Goal: Use online tool/utility: Utilize a website feature to perform a specific function

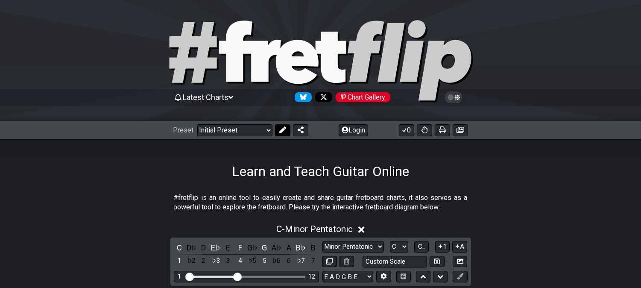
click at [279, 131] on icon at bounding box center [282, 129] width 7 height 7
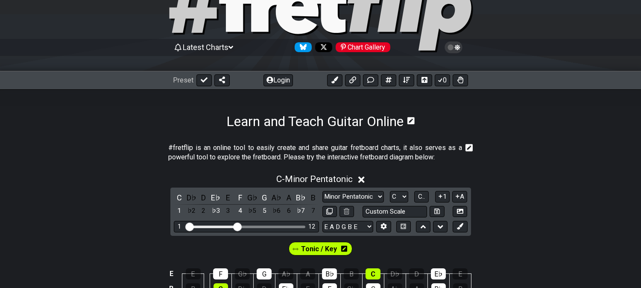
scroll to position [95, 0]
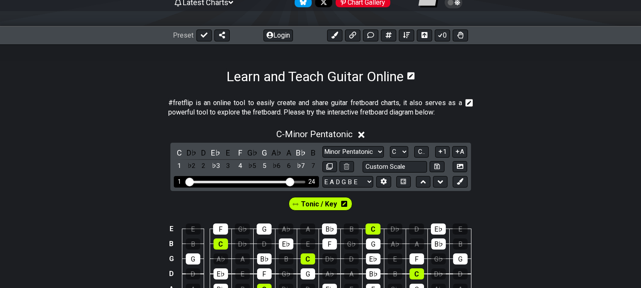
drag, startPoint x: 237, startPoint y: 182, endPoint x: 291, endPoint y: 183, distance: 54.3
click at [291, 181] on input "Visible fret range" at bounding box center [246, 181] width 121 height 0
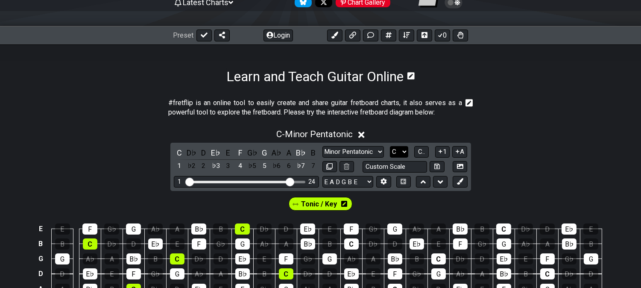
click at [396, 147] on select "A♭ A A♯ B♭ B C C♯ D♭ D D♯ E♭ E F F♯ G♭ G G♯" at bounding box center [399, 152] width 18 height 12
select select "A"
click at [390, 146] on select "A♭ A A♯ B♭ B C C♯ D♭ D D♯ E♭ E F F♯ G♭ G G♯" at bounding box center [399, 152] width 18 height 12
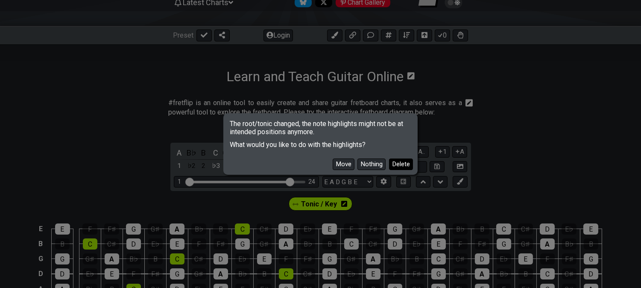
click at [398, 165] on button "Delete" at bounding box center [401, 164] width 24 height 12
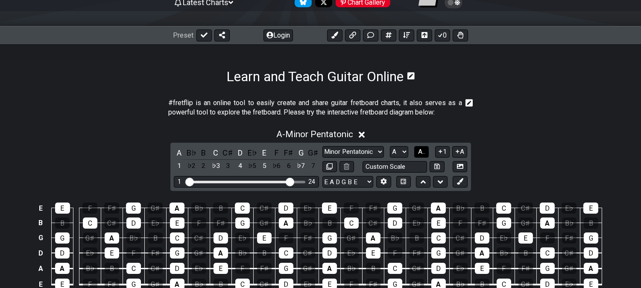
click at [420, 154] on span "A.." at bounding box center [421, 152] width 7 height 8
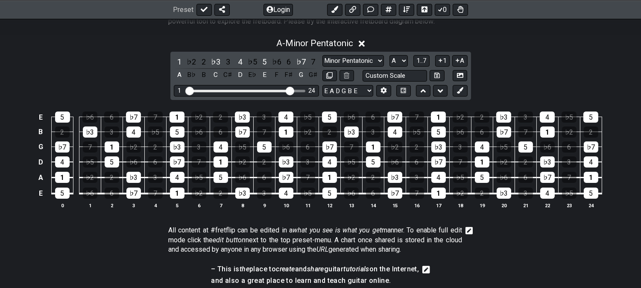
scroll to position [190, 0]
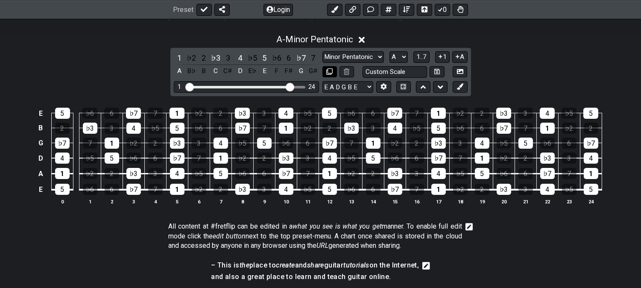
click at [330, 70] on icon at bounding box center [329, 71] width 6 height 6
select select "A"
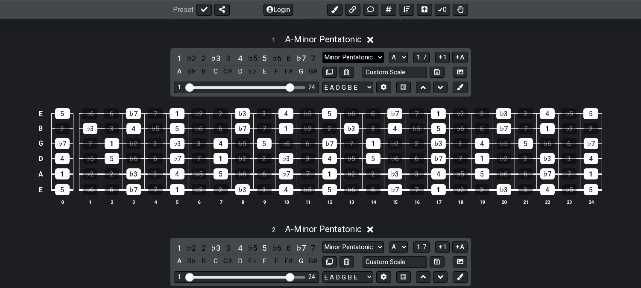
click at [345, 54] on select "Minor Pentatonic Click to edit Minor Pentatonic Major Pentatonic Minor Blues Ma…" at bounding box center [354, 58] width 62 height 12
select select "Sym. Dim. / Half-Whole"
click at [323, 52] on select "Minor Pentatonic Click to edit Minor Pentatonic Major Pentatonic Minor Blues Ma…" at bounding box center [354, 58] width 62 height 12
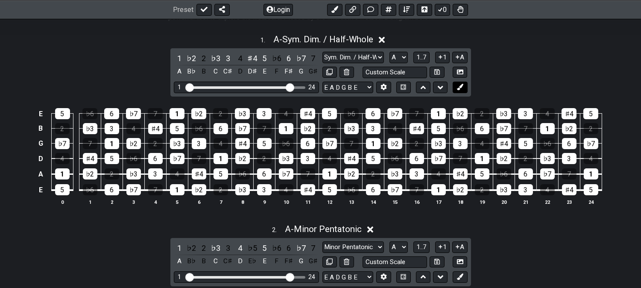
click at [459, 90] on icon at bounding box center [460, 87] width 6 height 6
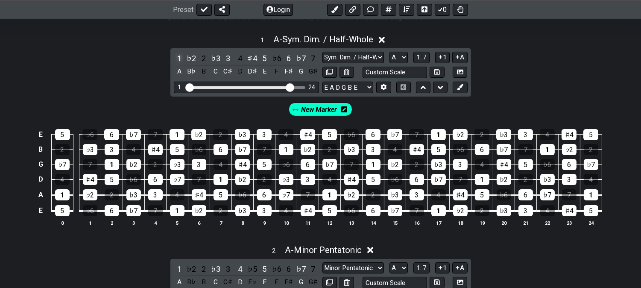
click at [176, 58] on div "1" at bounding box center [179, 59] width 11 height 12
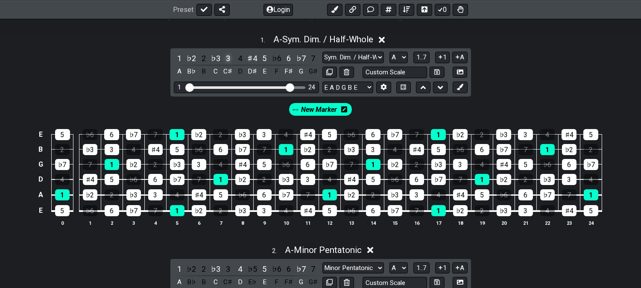
click at [228, 58] on div "3" at bounding box center [228, 59] width 11 height 12
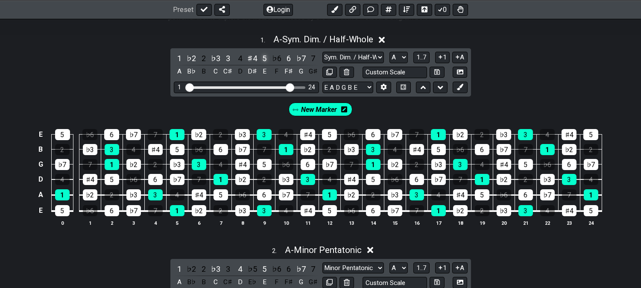
click at [261, 57] on div "5" at bounding box center [264, 59] width 11 height 12
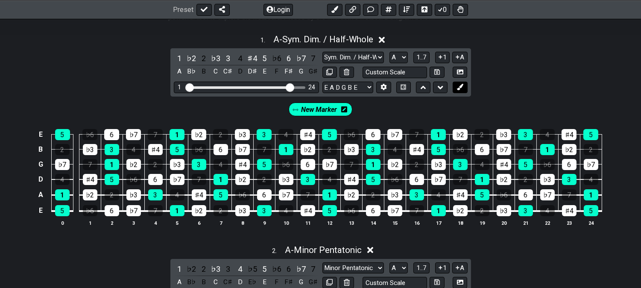
click at [463, 87] on button at bounding box center [460, 88] width 15 height 12
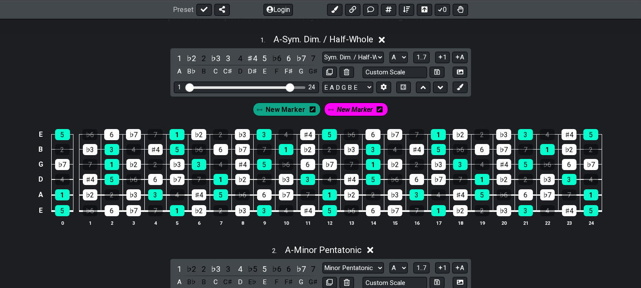
click at [154, 156] on td "2" at bounding box center [155, 157] width 22 height 15
drag, startPoint x: 156, startPoint y: 152, endPoint x: 189, endPoint y: 167, distance: 35.6
click at [157, 152] on div "♯4" at bounding box center [155, 149] width 15 height 11
drag, startPoint x: 190, startPoint y: 167, endPoint x: 185, endPoint y: 167, distance: 5.2
click at [190, 167] on td "7" at bounding box center [199, 171] width 22 height 15
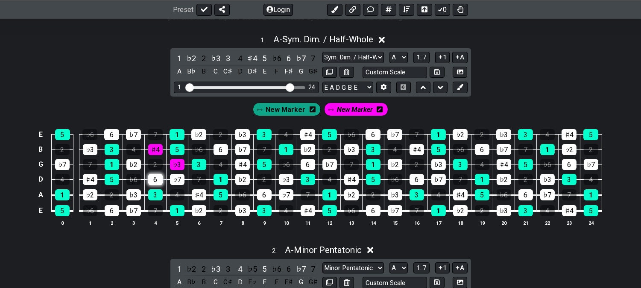
drag, startPoint x: 181, startPoint y: 164, endPoint x: 152, endPoint y: 177, distance: 31.2
click at [180, 164] on div "♭3" at bounding box center [177, 164] width 15 height 11
click at [150, 178] on div "6" at bounding box center [155, 179] width 15 height 11
click at [214, 56] on div "♭3" at bounding box center [215, 59] width 11 height 12
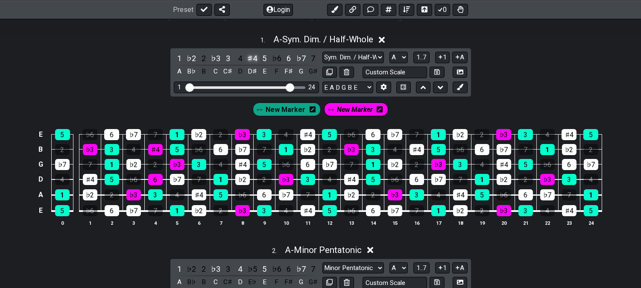
click at [251, 57] on div "♯4" at bounding box center [252, 59] width 11 height 12
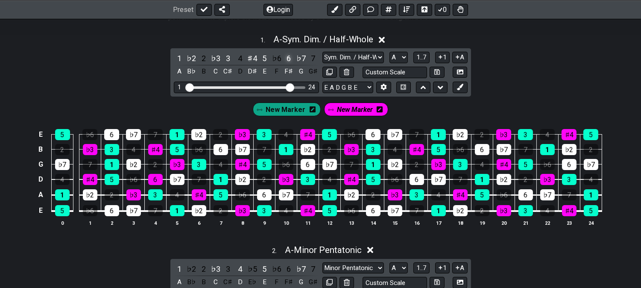
click at [286, 57] on div "6" at bounding box center [288, 59] width 11 height 12
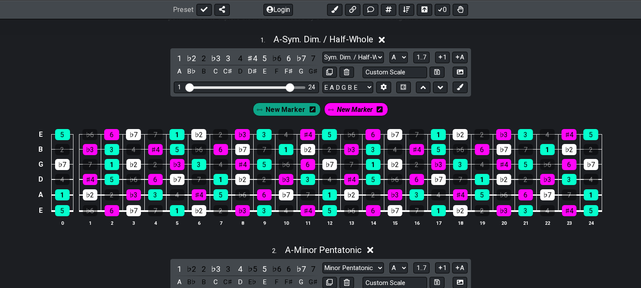
click at [377, 110] on icon at bounding box center [380, 109] width 6 height 6
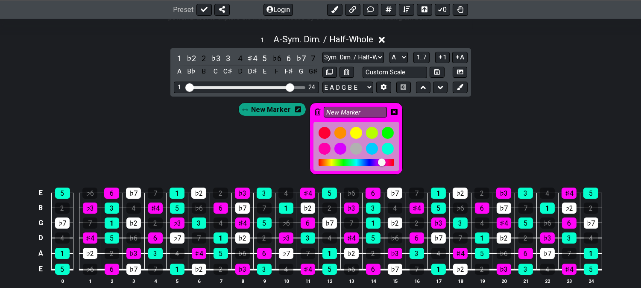
click at [315, 113] on icon at bounding box center [318, 111] width 6 height 7
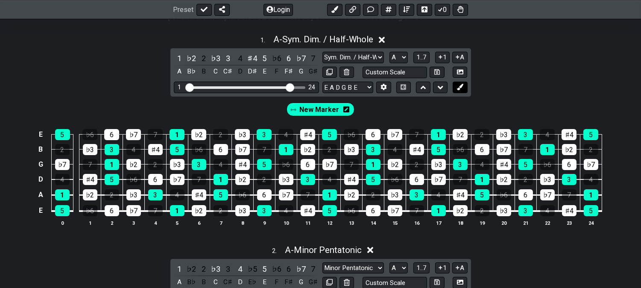
click at [462, 84] on icon at bounding box center [460, 87] width 6 height 6
click at [355, 110] on span "New Marker" at bounding box center [355, 109] width 36 height 12
click at [379, 110] on icon at bounding box center [382, 109] width 6 height 6
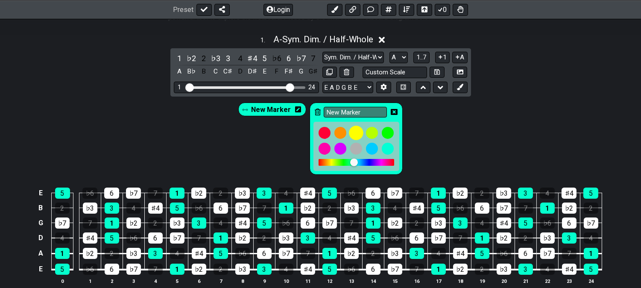
click at [355, 133] on div at bounding box center [356, 133] width 15 height 15
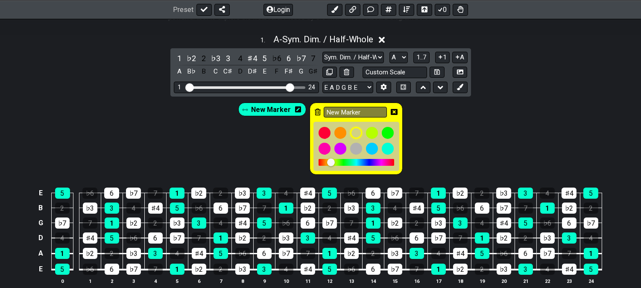
click at [392, 110] on icon at bounding box center [394, 112] width 7 height 6
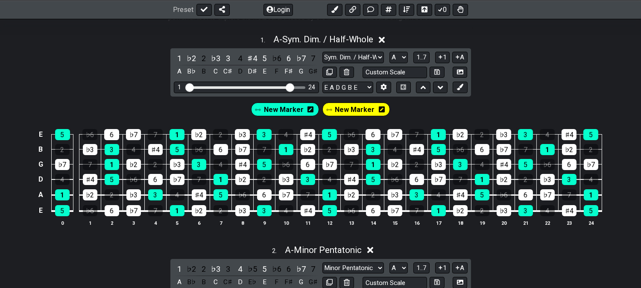
click at [382, 106] on div "New Marker" at bounding box center [357, 110] width 68 height 14
click at [382, 110] on icon at bounding box center [382, 109] width 6 height 6
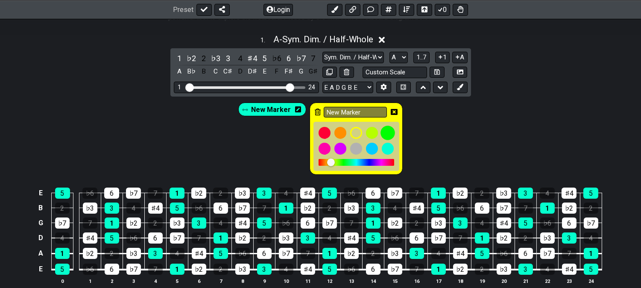
click at [385, 134] on div at bounding box center [388, 133] width 15 height 15
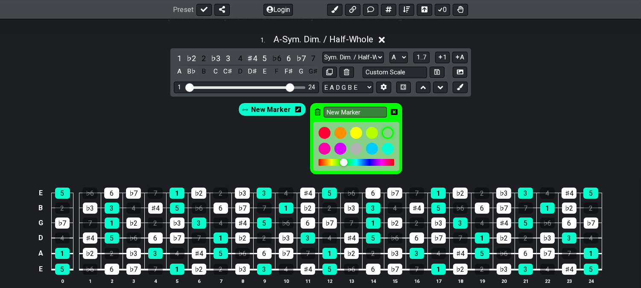
click at [396, 117] on icon at bounding box center [394, 112] width 7 height 12
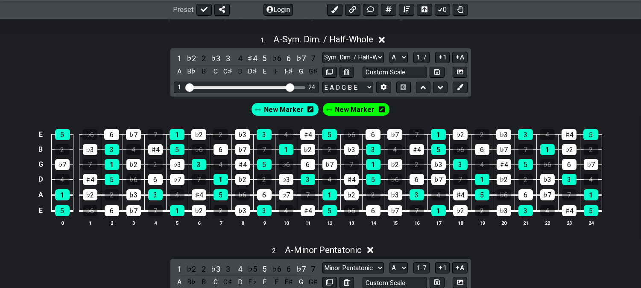
click at [393, 110] on div "New Marker New Marker" at bounding box center [320, 107] width 641 height 21
click at [352, 112] on span "New Marker" at bounding box center [355, 109] width 40 height 12
click at [216, 56] on div "♭3" at bounding box center [215, 59] width 11 height 12
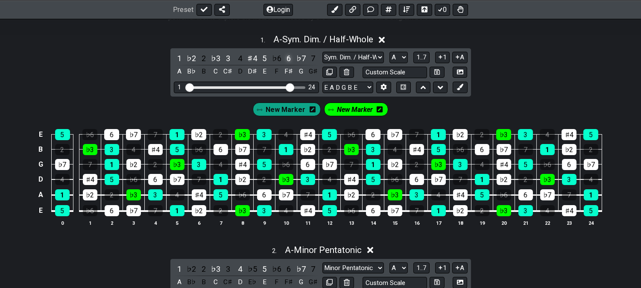
click at [287, 57] on div "6" at bounding box center [288, 59] width 11 height 12
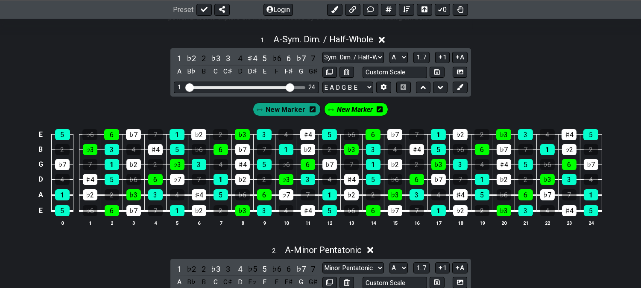
click at [364, 109] on span "New Marker" at bounding box center [355, 109] width 36 height 12
click at [461, 87] on icon at bounding box center [460, 87] width 6 height 6
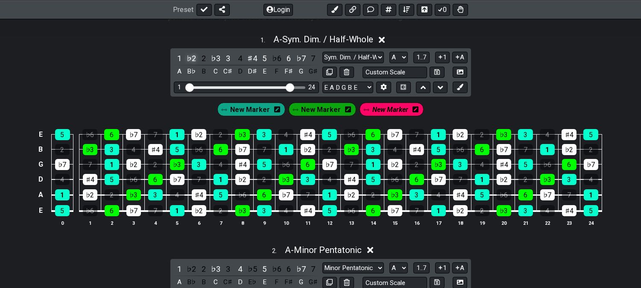
click at [191, 58] on div "♭2" at bounding box center [191, 59] width 11 height 12
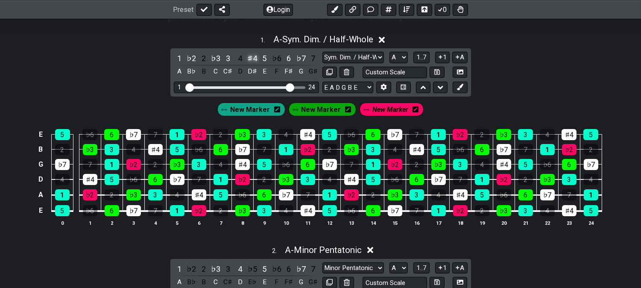
click at [253, 56] on div "♯4" at bounding box center [252, 59] width 11 height 12
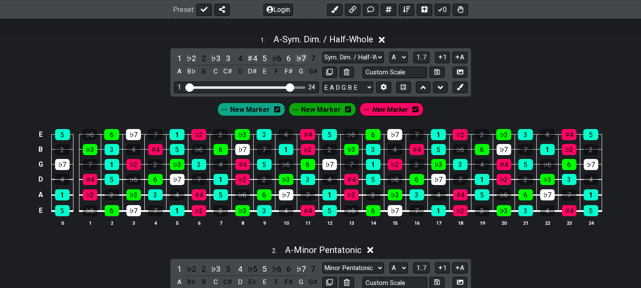
click at [300, 58] on div "♭7" at bounding box center [301, 59] width 11 height 12
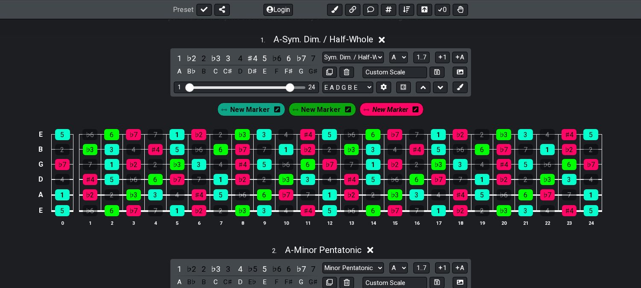
click at [386, 111] on span "New Marker" at bounding box center [390, 109] width 36 height 12
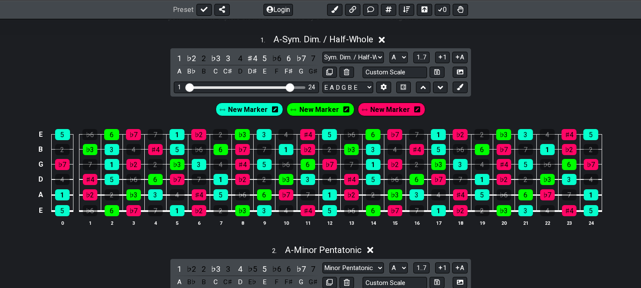
drag, startPoint x: 117, startPoint y: 65, endPoint x: 164, endPoint y: 62, distance: 47.5
click at [117, 65] on div "1 . A - Sym. Dim. / Half-Whole 1 ♭2 2 ♭3 3 4 ♯4 5 ♭6 6 ♭7 7 A B♭ B C C♯ D D♯ E …" at bounding box center [320, 133] width 641 height 209
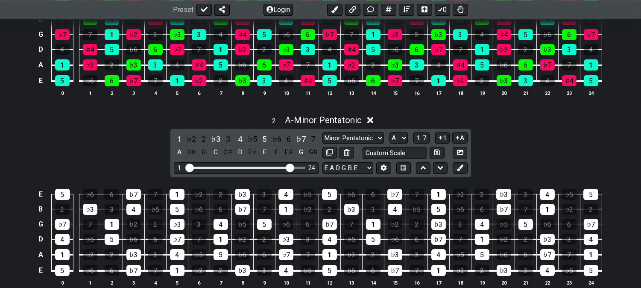
scroll to position [284, 0]
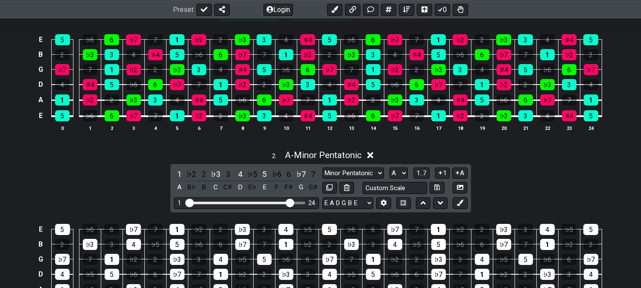
click at [358, 167] on div "1 ♭2 2 ♭3 3 4 ♭5 5 ♭6 6 ♭7 7 A B♭ B C C♯ D E♭ E F F♯ G G♯ Minor Pentatonic Clic…" at bounding box center [320, 188] width 301 height 48
click at [357, 169] on select "Minor Pentatonic Click to edit Minor Pentatonic Major Pentatonic Minor Blues Ma…" at bounding box center [354, 173] width 62 height 12
select select "Sym. Dim. / Half-Whole"
click at [323, 167] on select "Minor Pentatonic Click to edit Minor Pentatonic Major Pentatonic Minor Blues Ma…" at bounding box center [354, 173] width 62 height 12
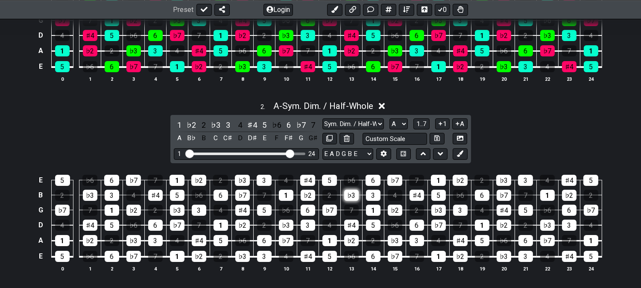
scroll to position [379, 0]
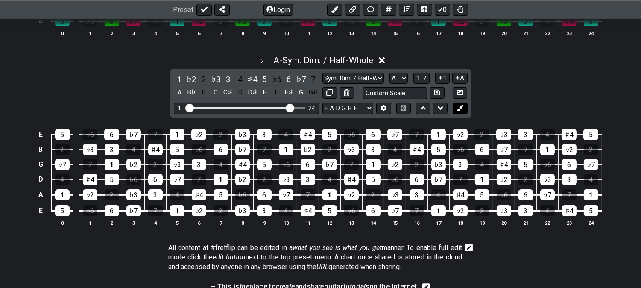
click at [459, 105] on button at bounding box center [460, 109] width 15 height 12
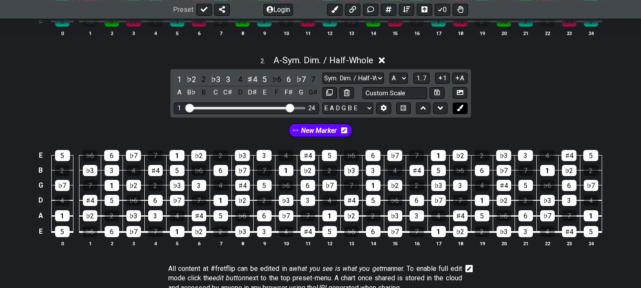
click at [460, 108] on icon at bounding box center [460, 108] width 6 height 6
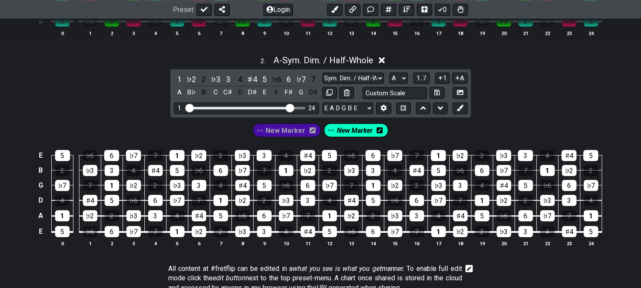
click at [312, 131] on icon at bounding box center [313, 130] width 6 height 7
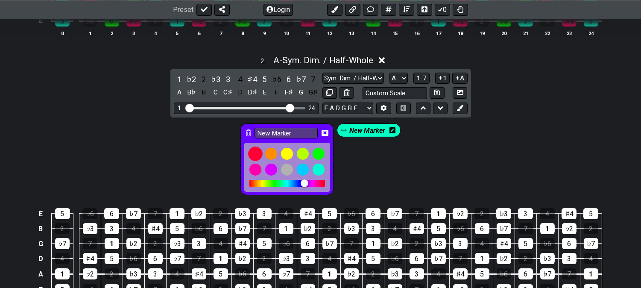
drag, startPoint x: 254, startPoint y: 152, endPoint x: 306, endPoint y: 155, distance: 52.2
click at [254, 153] on div at bounding box center [255, 154] width 15 height 15
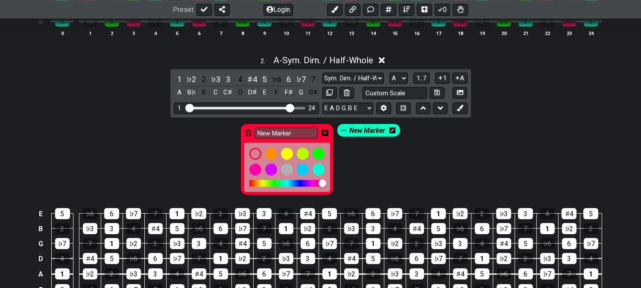
click at [325, 131] on icon at bounding box center [325, 133] width 7 height 6
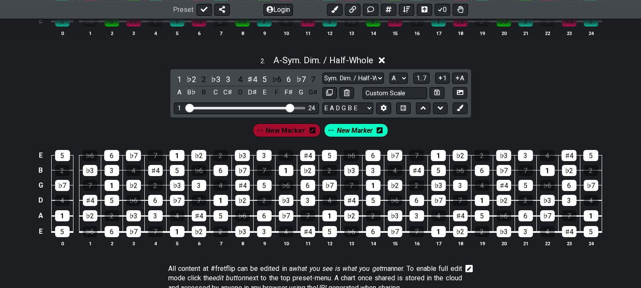
click at [290, 135] on span "New Marker" at bounding box center [286, 130] width 40 height 12
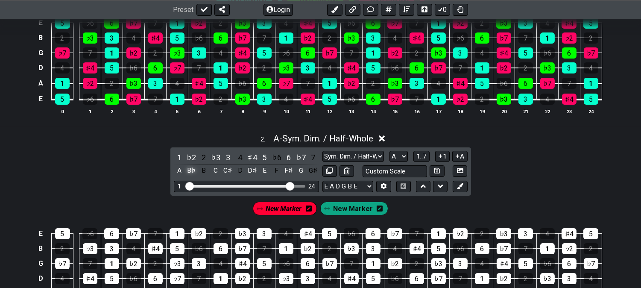
scroll to position [284, 0]
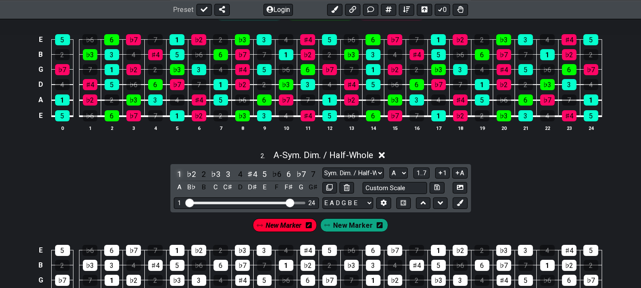
click at [176, 173] on div "1" at bounding box center [179, 174] width 11 height 12
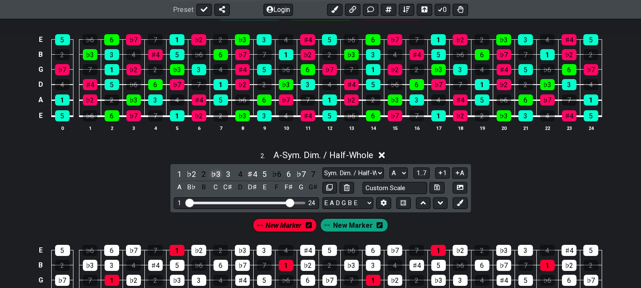
click at [216, 172] on div "♭3" at bounding box center [215, 174] width 11 height 12
click at [263, 173] on div "5" at bounding box center [264, 174] width 11 height 12
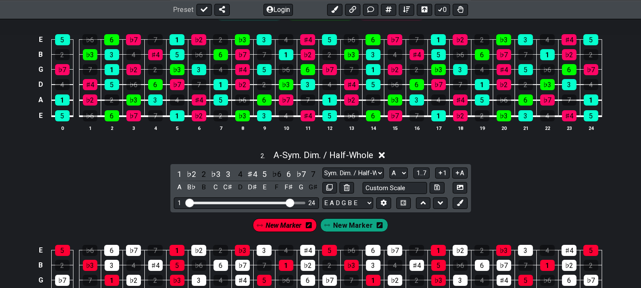
click at [343, 229] on span "New Marker" at bounding box center [353, 225] width 40 height 12
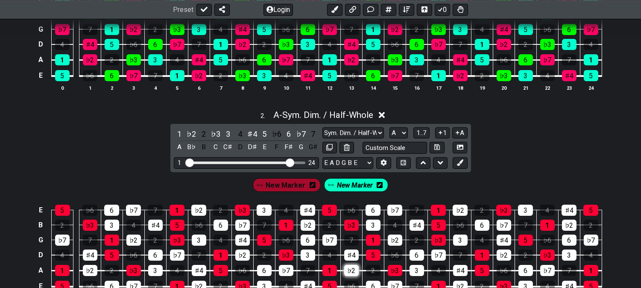
scroll to position [379, 0]
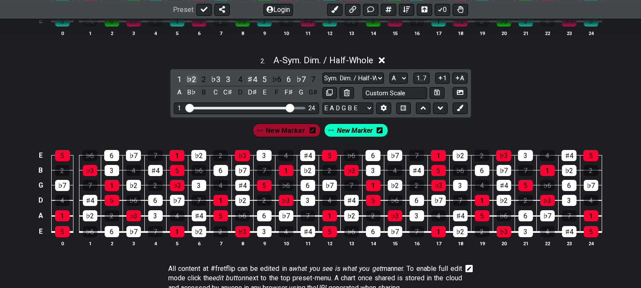
click at [191, 74] on div "♭2" at bounding box center [191, 79] width 11 height 12
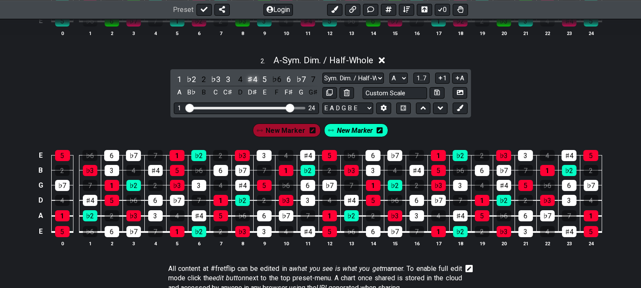
click at [250, 82] on div "♯4" at bounding box center [252, 79] width 11 height 12
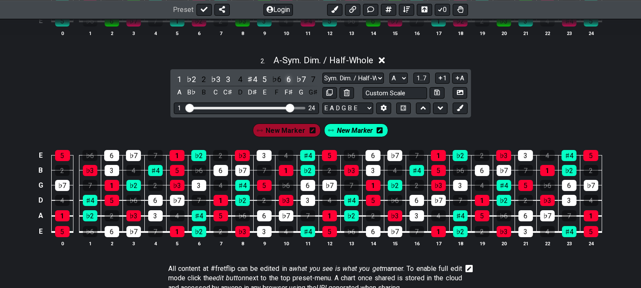
click at [288, 79] on div "6" at bounding box center [288, 79] width 11 height 12
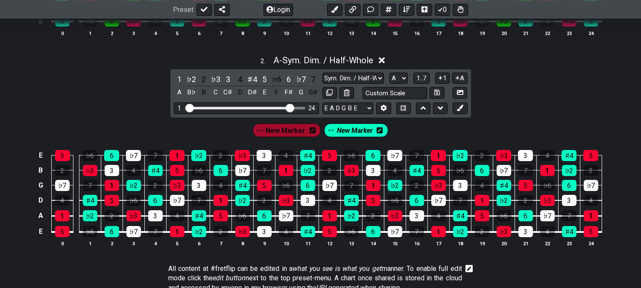
click at [369, 133] on span "New Marker" at bounding box center [355, 130] width 36 height 12
click at [381, 132] on icon at bounding box center [382, 130] width 6 height 6
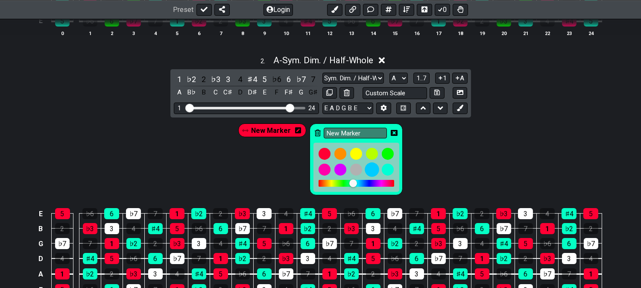
click at [368, 171] on div at bounding box center [372, 169] width 15 height 15
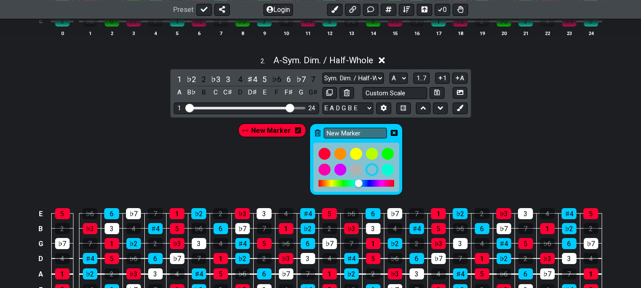
click at [395, 132] on icon at bounding box center [394, 133] width 7 height 6
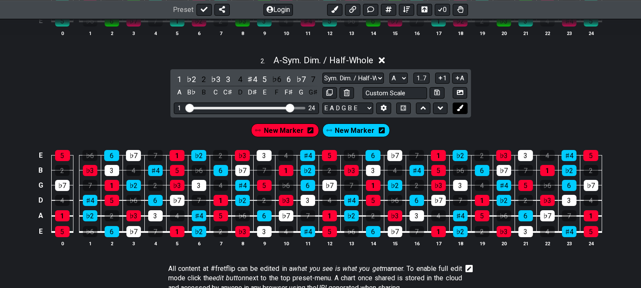
click at [461, 106] on icon at bounding box center [460, 108] width 6 height 6
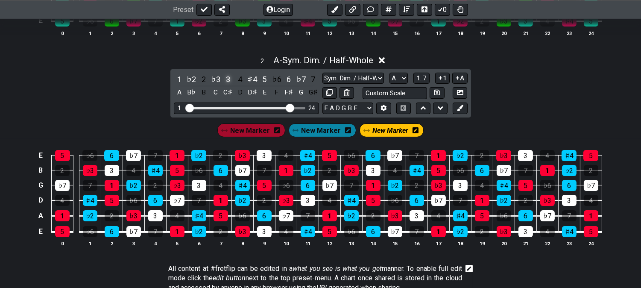
click at [226, 78] on div "3" at bounding box center [228, 79] width 11 height 12
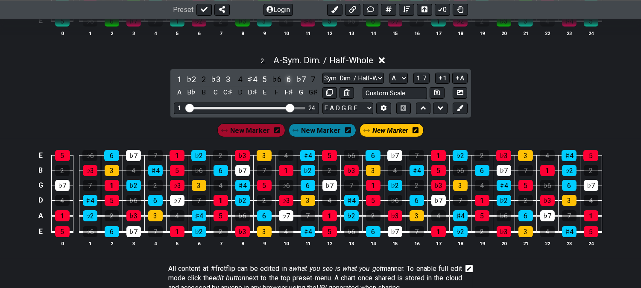
click at [289, 78] on div "6" at bounding box center [288, 79] width 11 height 12
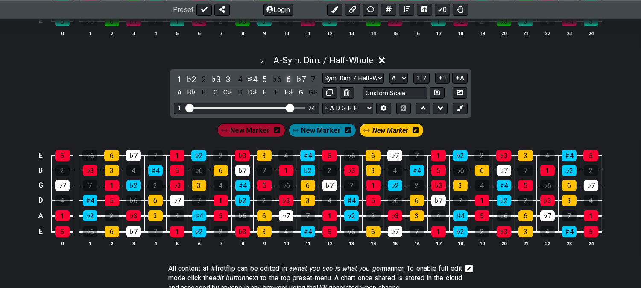
click at [289, 78] on div "6" at bounding box center [288, 79] width 11 height 12
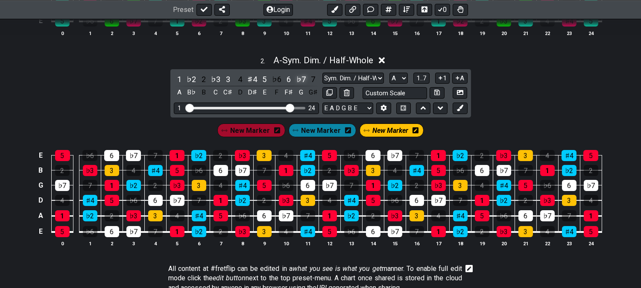
click at [298, 78] on div "♭7" at bounding box center [301, 79] width 11 height 12
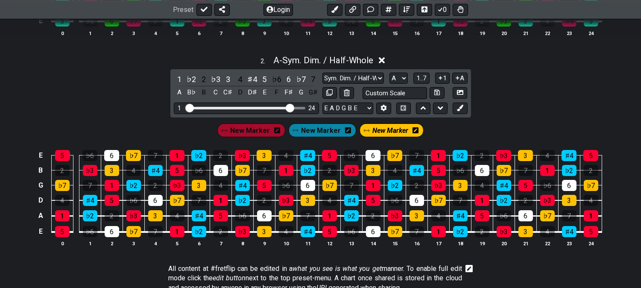
click at [317, 133] on span "New Marker" at bounding box center [322, 130] width 40 height 12
click at [288, 79] on div "6" at bounding box center [288, 79] width 11 height 12
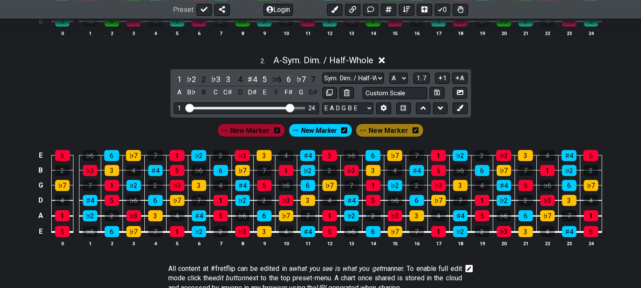
drag, startPoint x: 308, startPoint y: 132, endPoint x: 302, endPoint y: 151, distance: 20.4
click at [309, 132] on span "New Marker" at bounding box center [320, 130] width 36 height 12
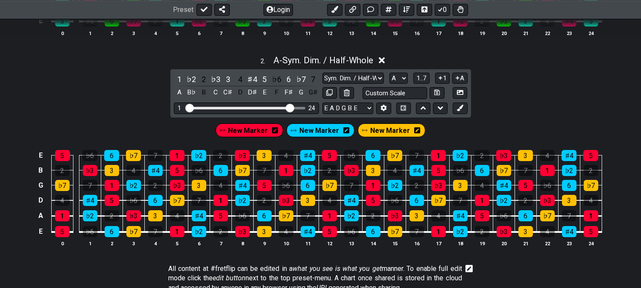
click at [336, 51] on div "A - Sym. Dim. / Half-Whole" at bounding box center [323, 57] width 100 height 15
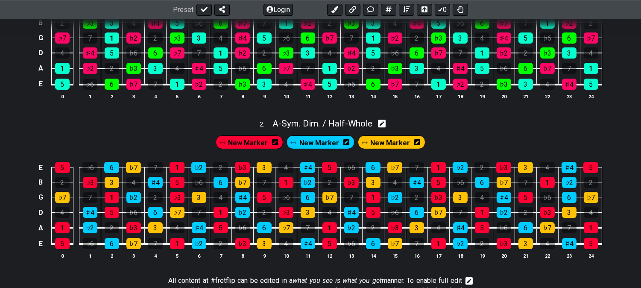
scroll to position [237, 0]
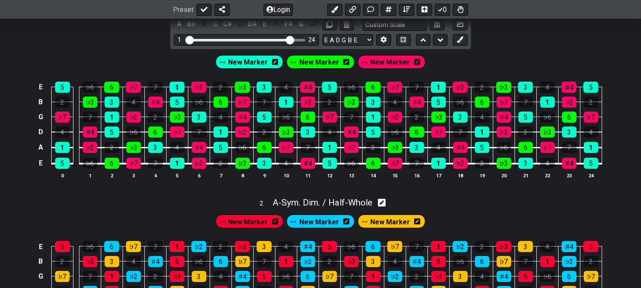
click at [346, 63] on icon at bounding box center [346, 62] width 6 height 6
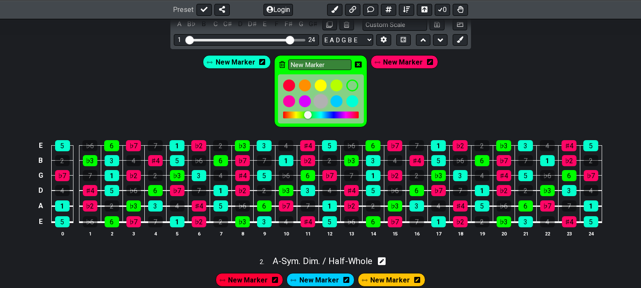
click at [323, 97] on div at bounding box center [321, 101] width 15 height 15
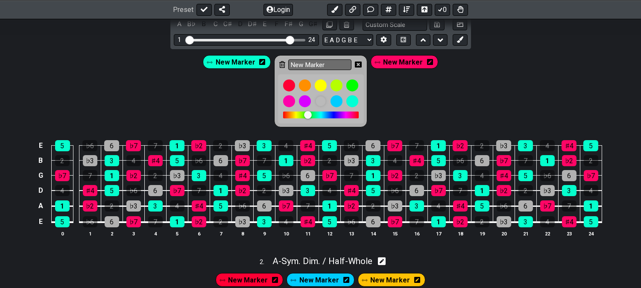
click at [358, 62] on icon at bounding box center [358, 65] width 7 height 6
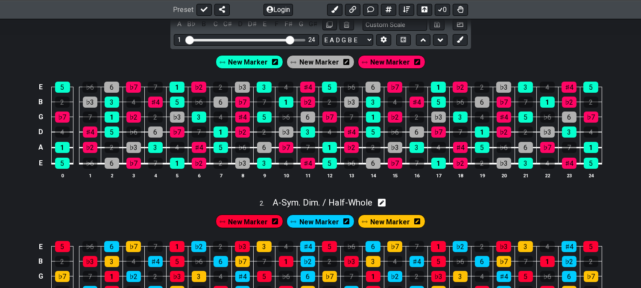
click at [255, 61] on span "New Marker" at bounding box center [248, 62] width 40 height 12
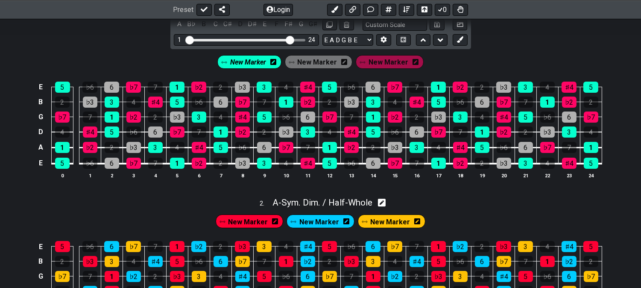
click at [276, 63] on icon at bounding box center [273, 62] width 6 height 6
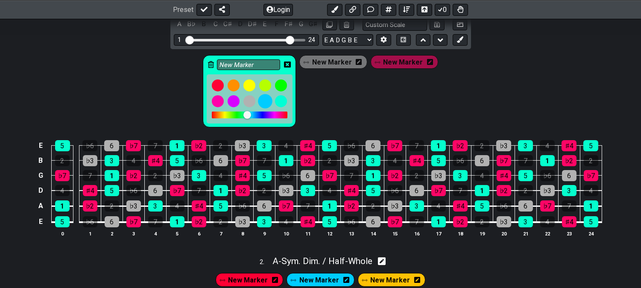
click at [270, 98] on div at bounding box center [265, 101] width 15 height 15
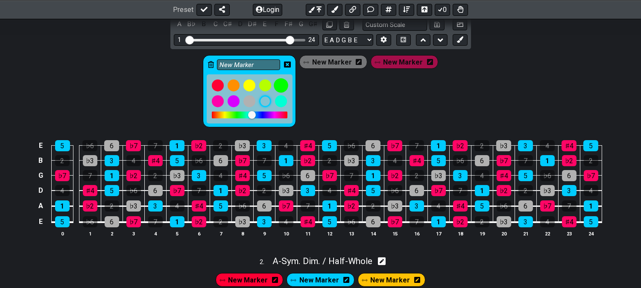
click at [284, 82] on div at bounding box center [281, 85] width 15 height 15
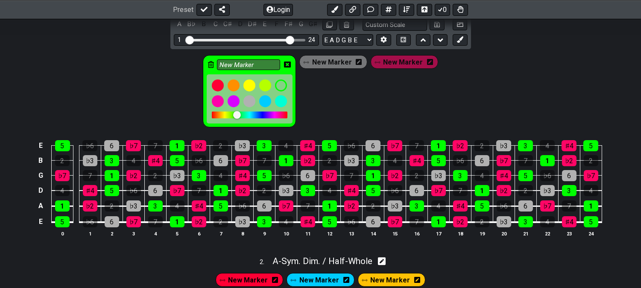
click at [291, 63] on icon at bounding box center [287, 64] width 7 height 7
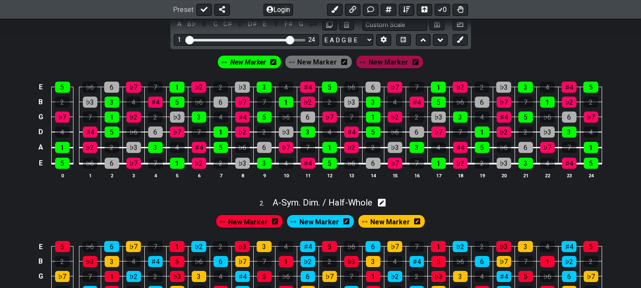
click at [240, 63] on span "New Marker" at bounding box center [248, 62] width 36 height 12
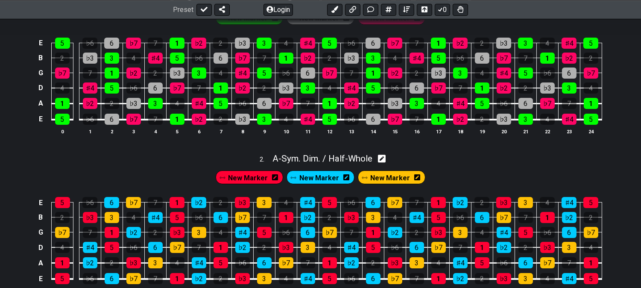
scroll to position [332, 0]
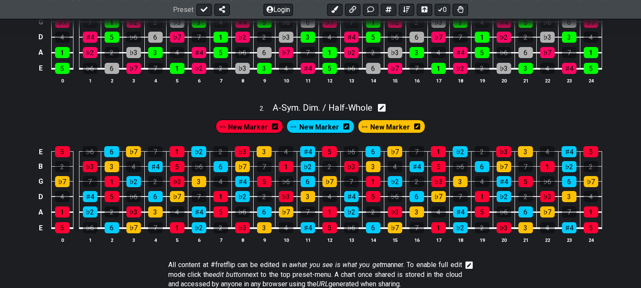
click at [414, 127] on icon at bounding box center [417, 126] width 6 height 7
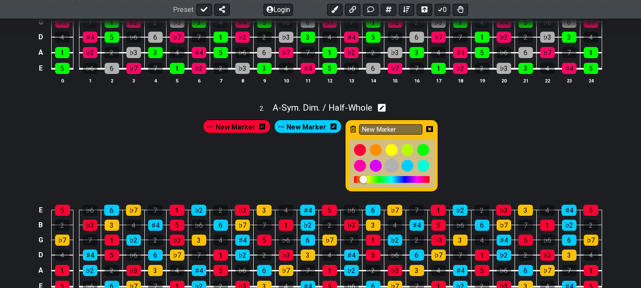
click at [388, 166] on div at bounding box center [391, 165] width 15 height 15
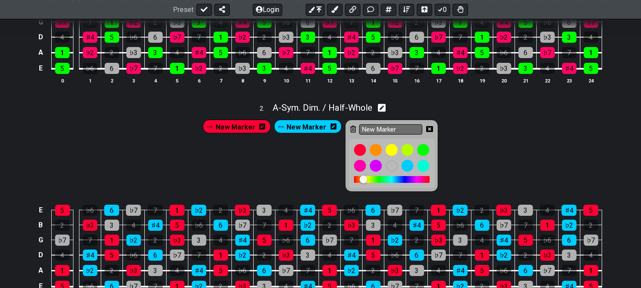
click at [426, 129] on icon at bounding box center [429, 129] width 7 height 6
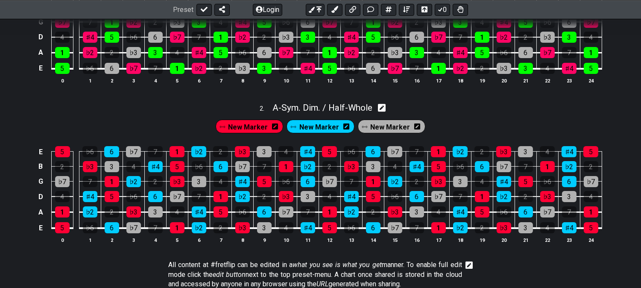
click at [344, 124] on icon at bounding box center [346, 126] width 6 height 7
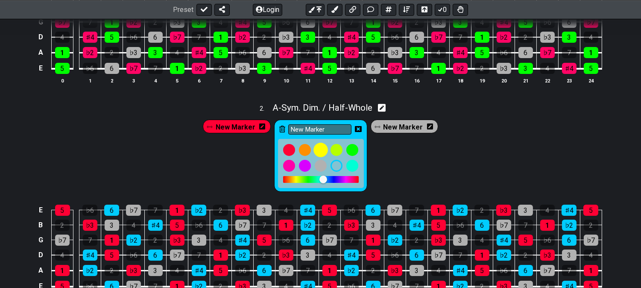
click at [321, 149] on div at bounding box center [321, 150] width 15 height 15
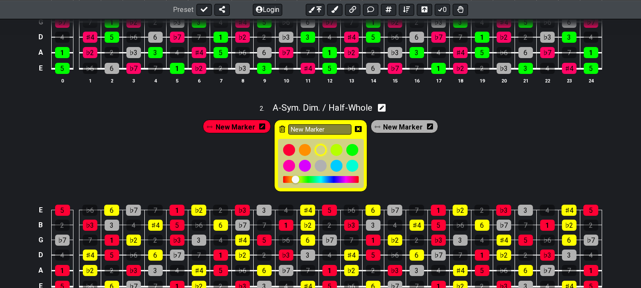
click at [359, 128] on icon at bounding box center [358, 129] width 7 height 6
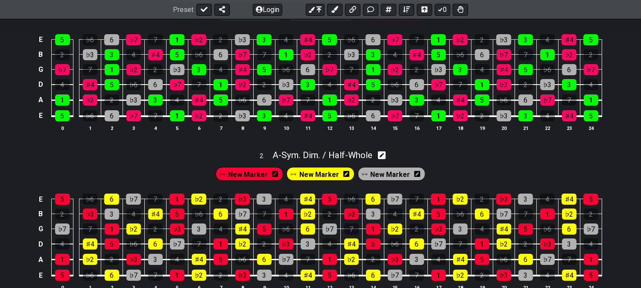
scroll to position [190, 0]
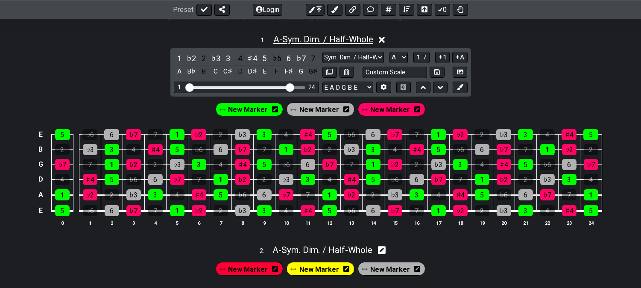
click at [305, 38] on span "A - Sym. Dim. / Half-Whole" at bounding box center [323, 39] width 100 height 10
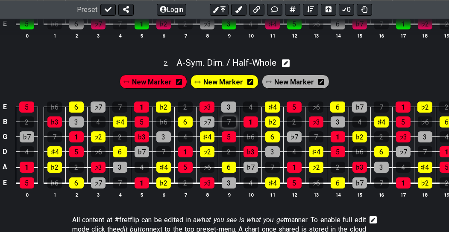
scroll to position [332, 0]
